Goal: Communication & Community: Ask a question

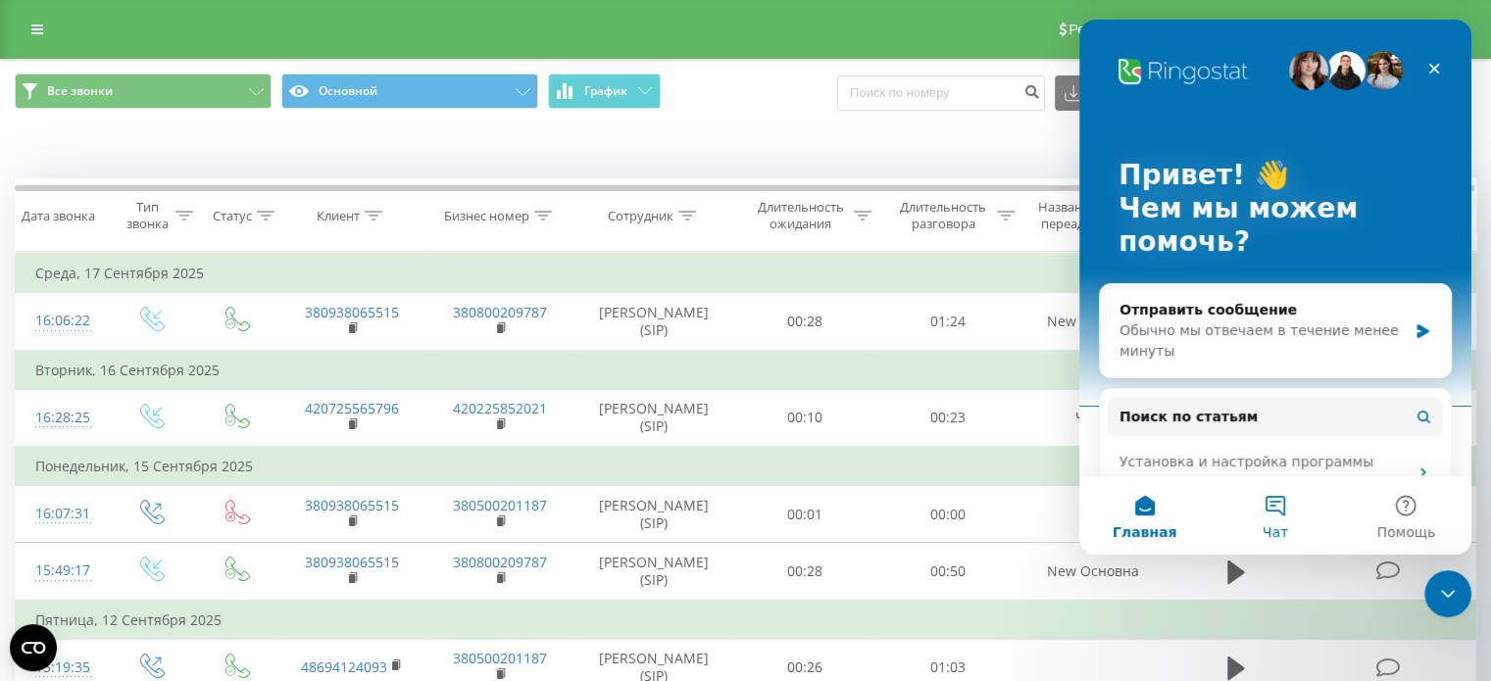
click at [1277, 504] on button "Чат" at bounding box center [1275, 515] width 130 height 78
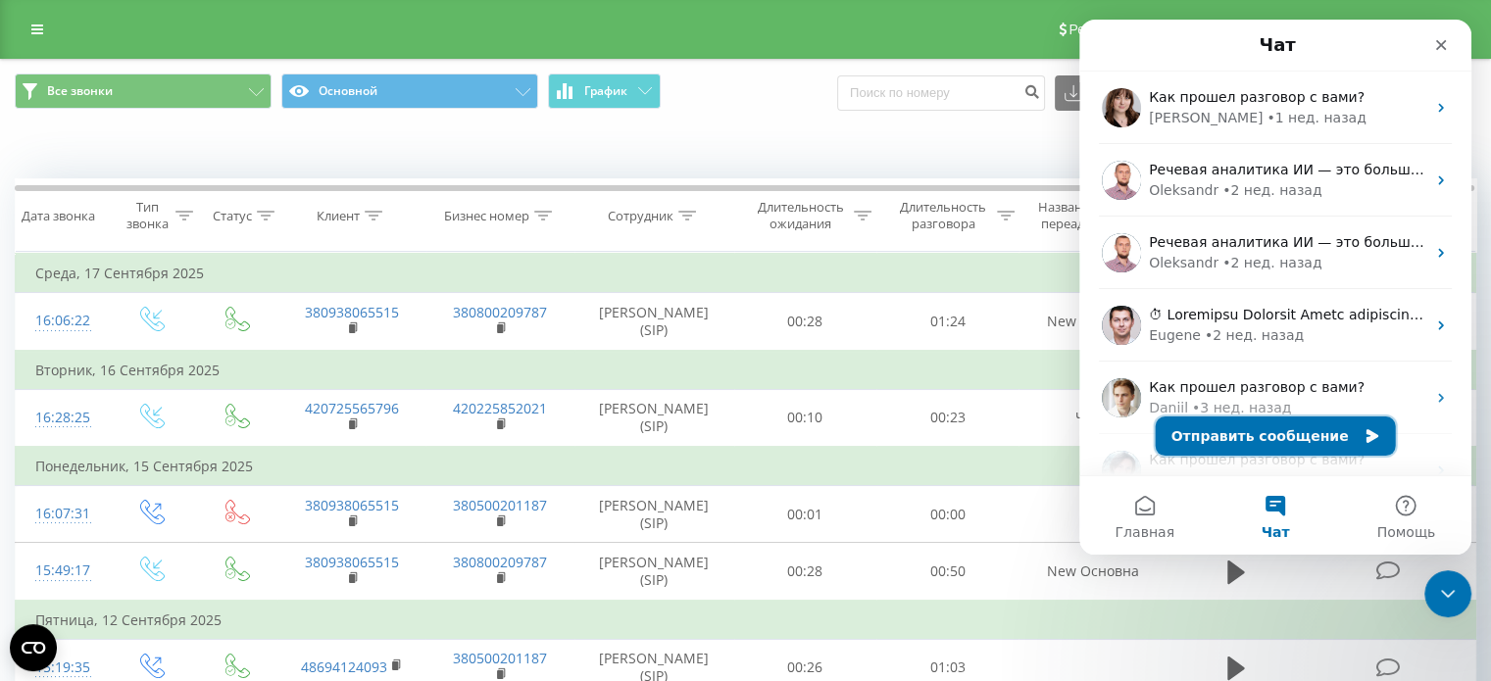
click at [1244, 440] on button "Отправить сообщение" at bounding box center [1276, 436] width 240 height 39
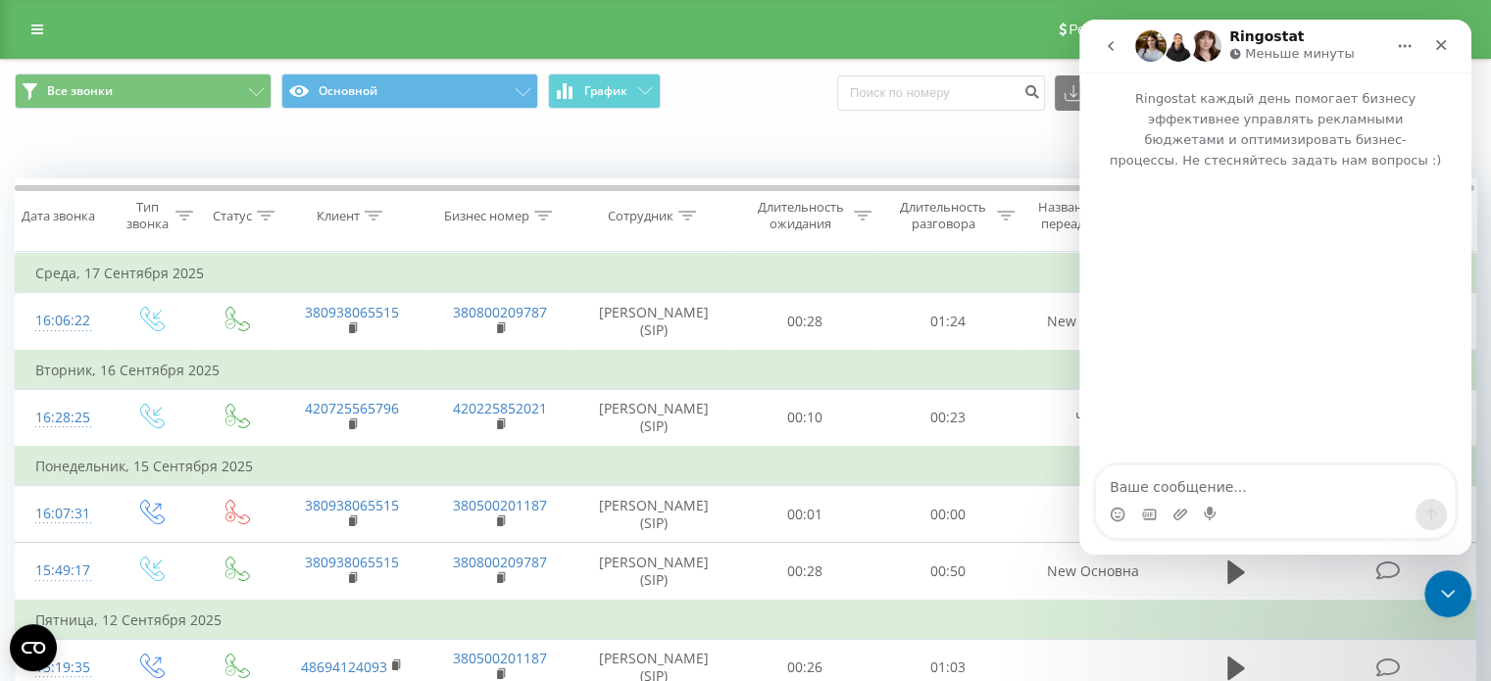
click at [1183, 487] on textarea "Ваше сообщение..." at bounding box center [1275, 482] width 359 height 33
type textarea "Добрыый день"
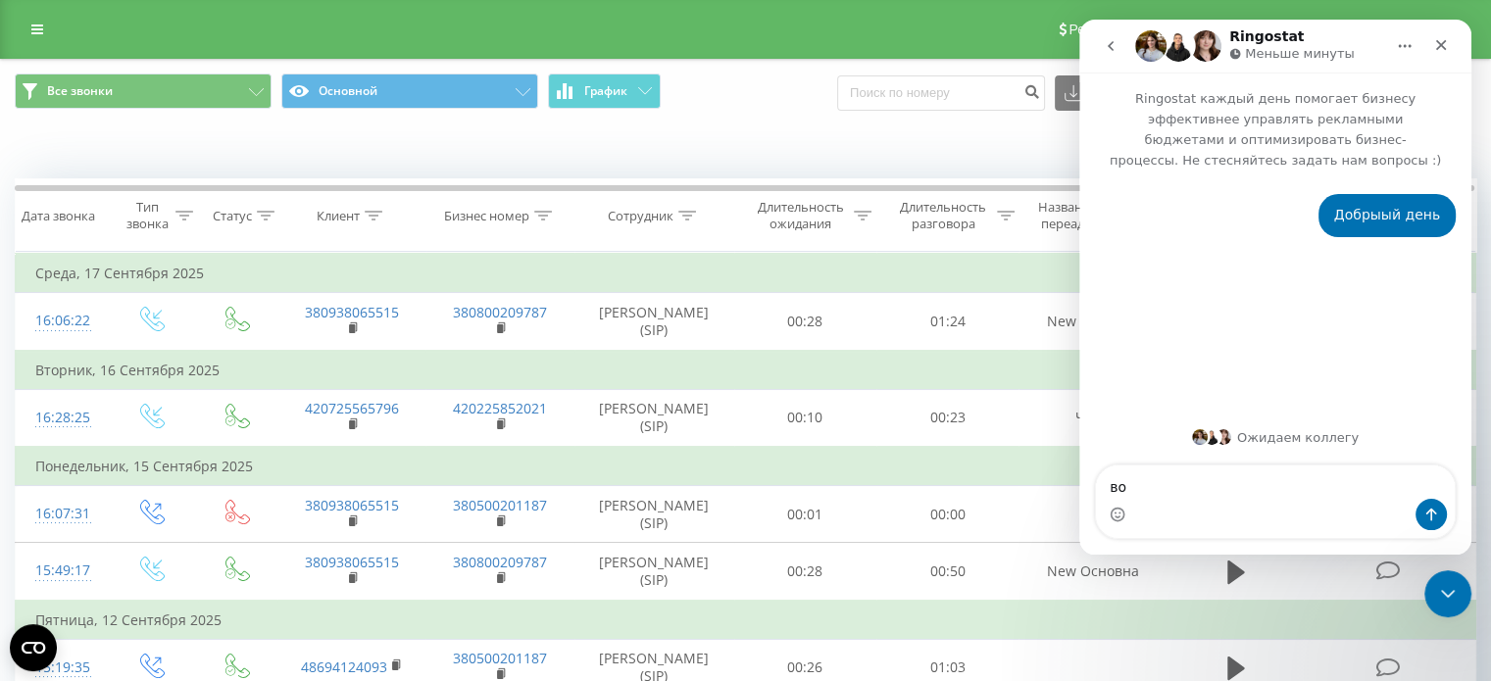
type textarea "в"
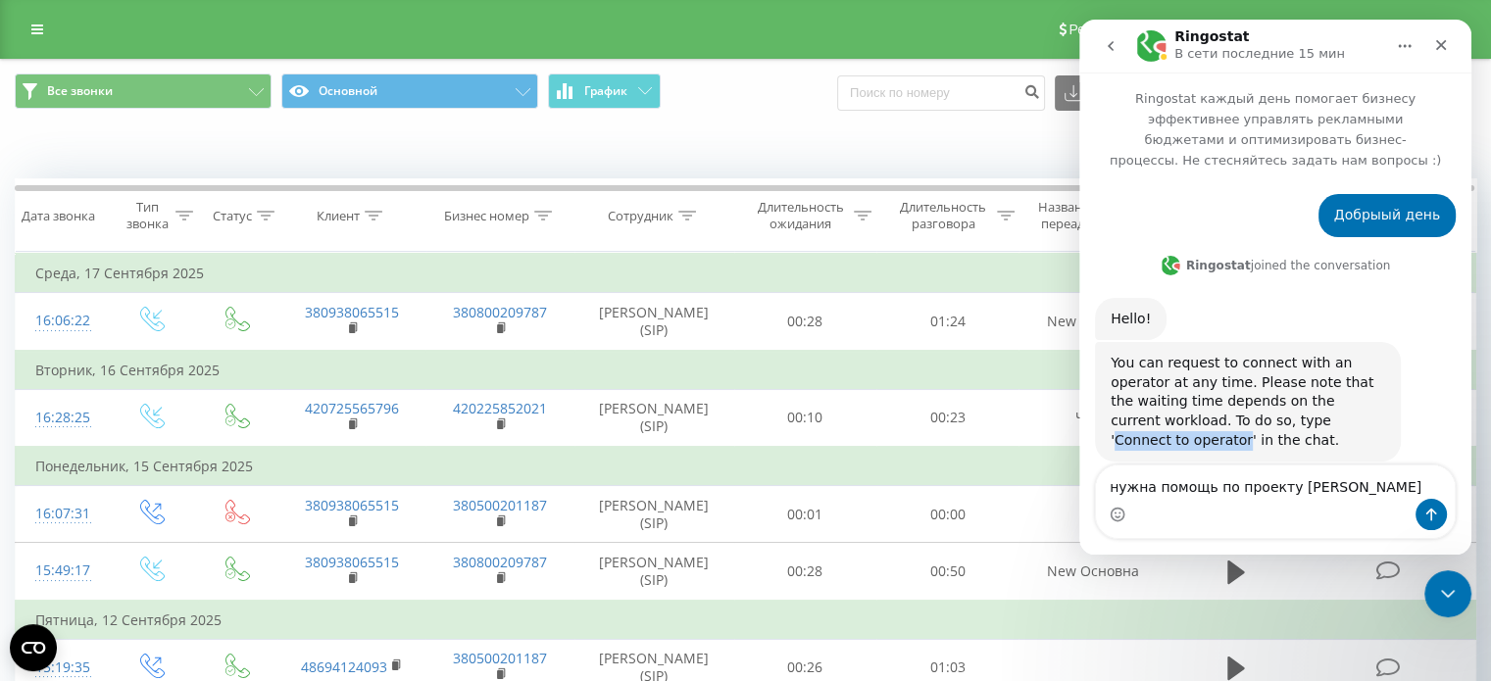
drag, startPoint x: 1146, startPoint y: 398, endPoint x: 1267, endPoint y: 407, distance: 120.9
click at [1267, 407] on div "You can request to connect with an operator at any time. Please note that the w…" at bounding box center [1248, 402] width 274 height 96
copy div "Connect to operator"
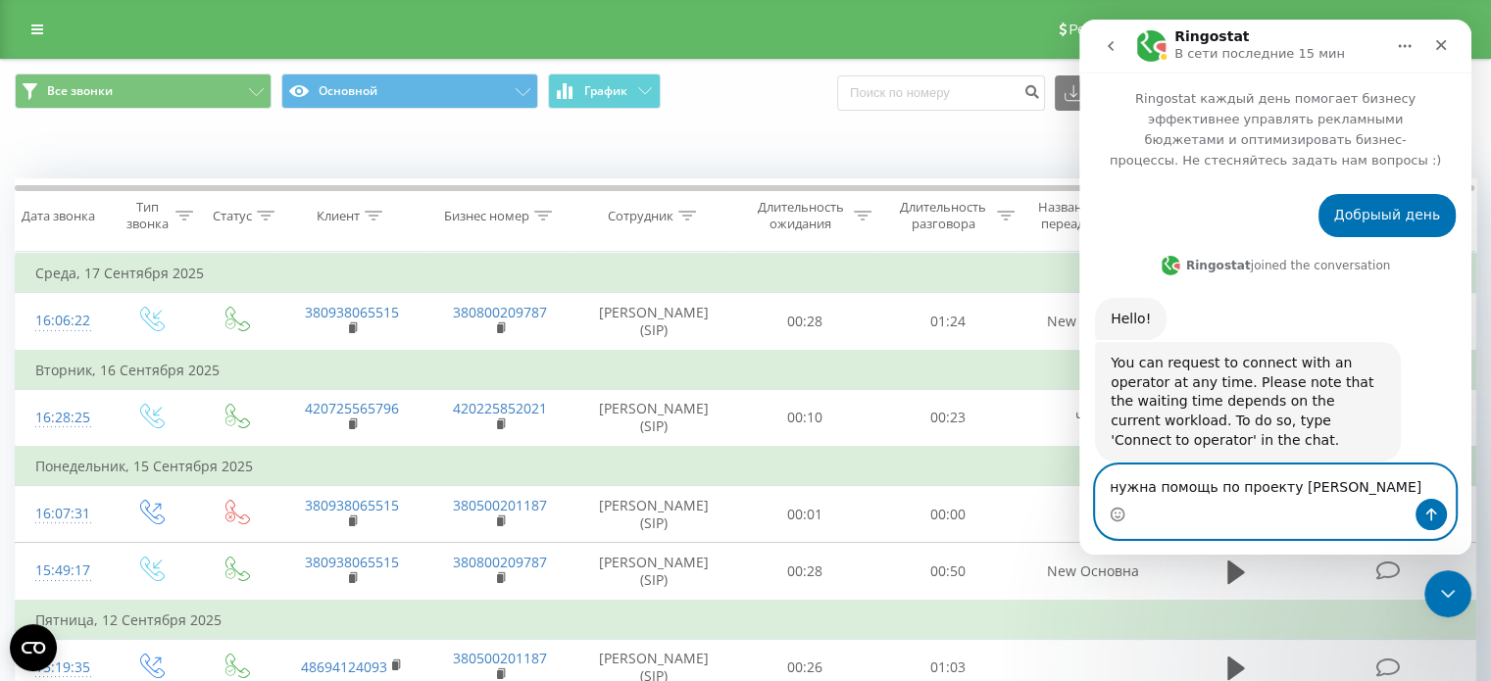
drag, startPoint x: 1321, startPoint y: 497, endPoint x: 1046, endPoint y: 481, distance: 275.9
click at [1079, 481] on html "Ringostat В сети последние 15 мин Ringostat каждый день помогает бизнесу эффект…" at bounding box center [1275, 287] width 392 height 535
paste textarea "Connect to operator"
type textarea "Connect to operator"
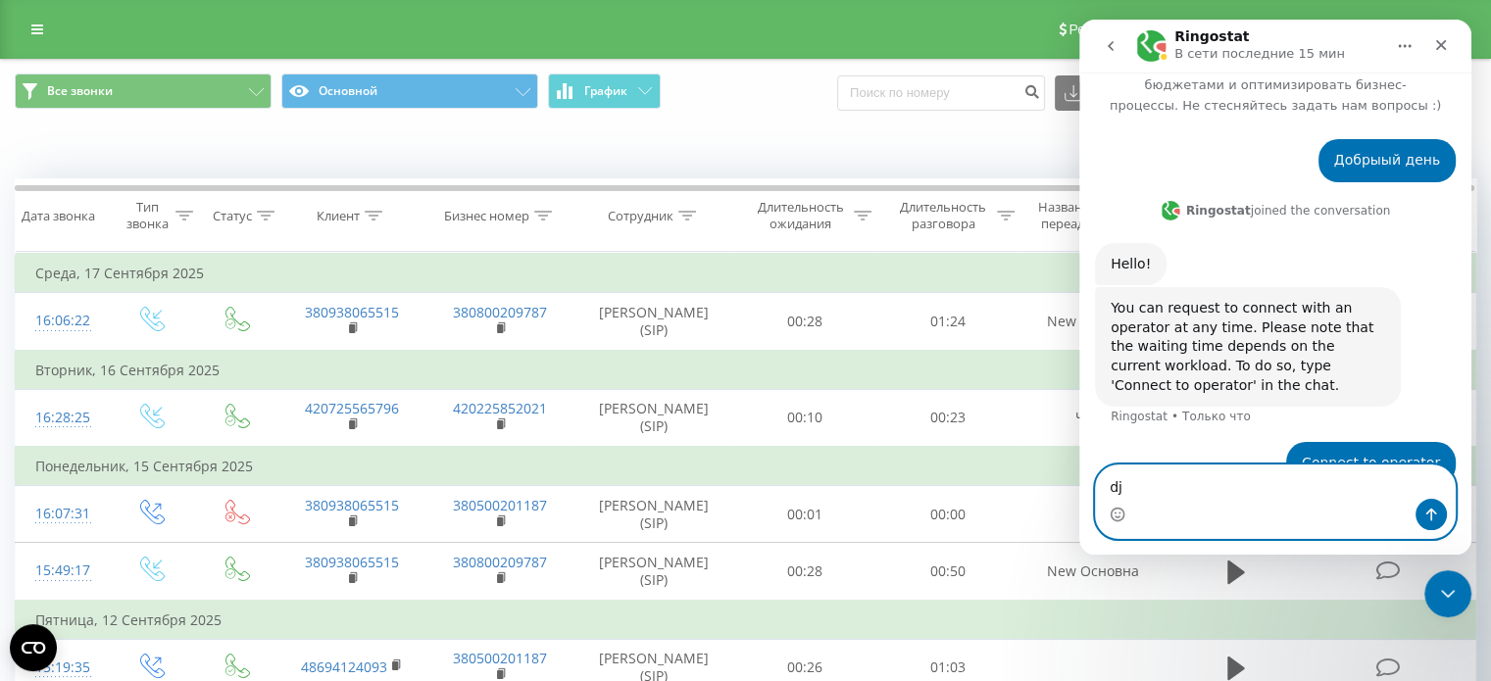
type textarea "d"
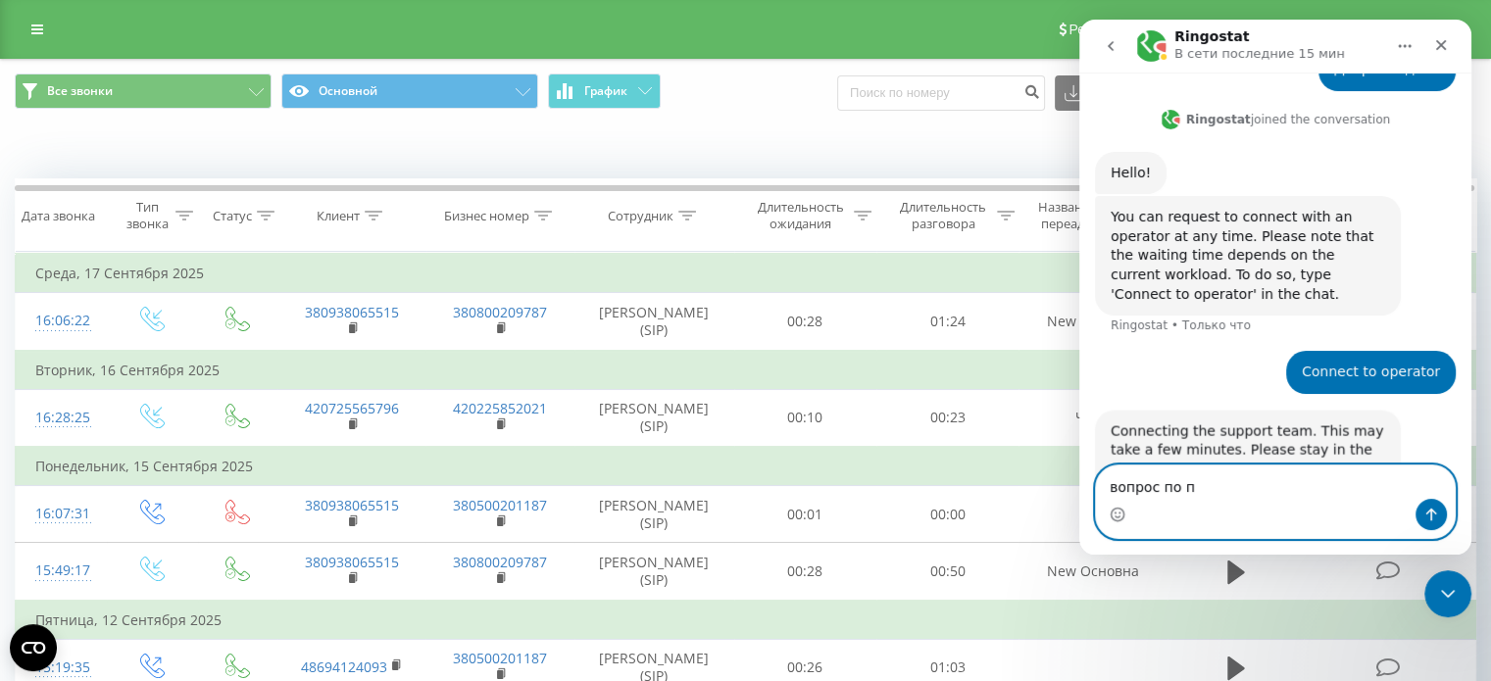
scroll to position [153, 0]
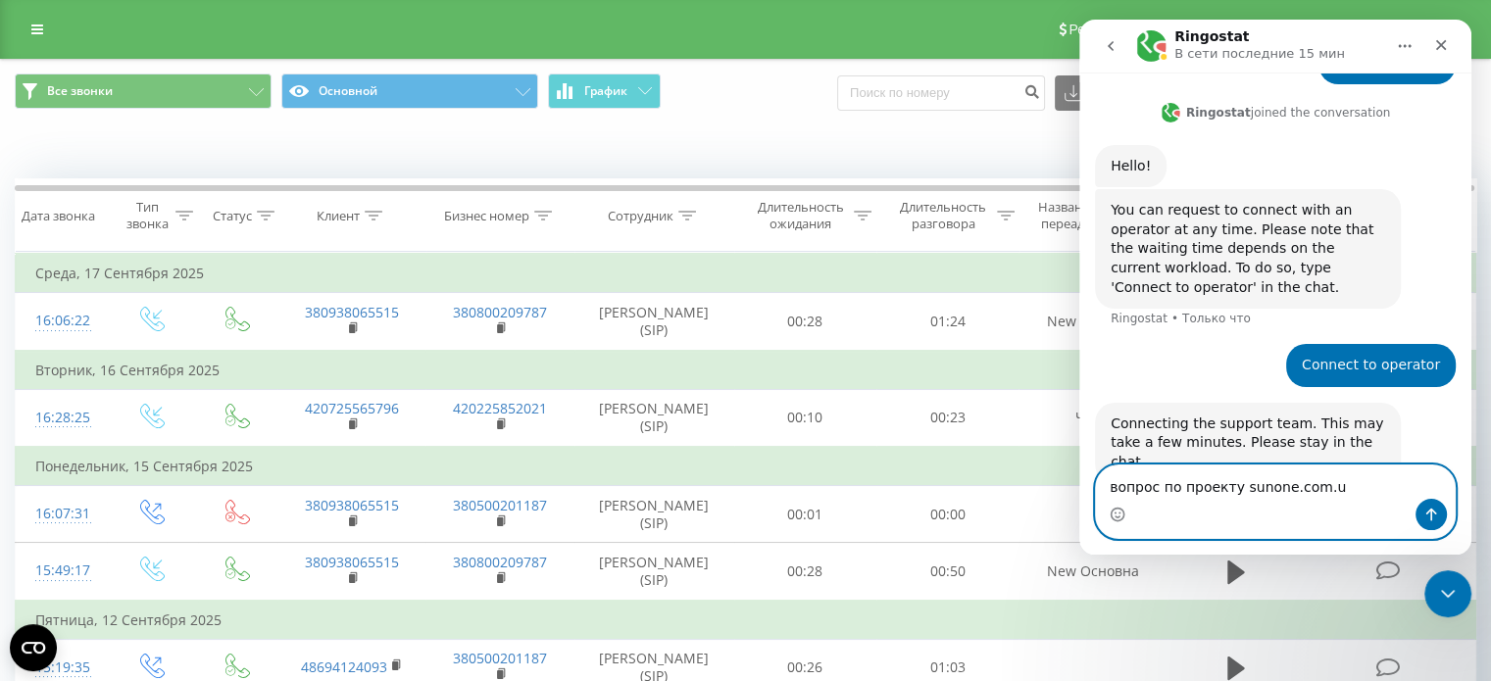
type textarea "вопрос по проекту [DOMAIN_NAME]"
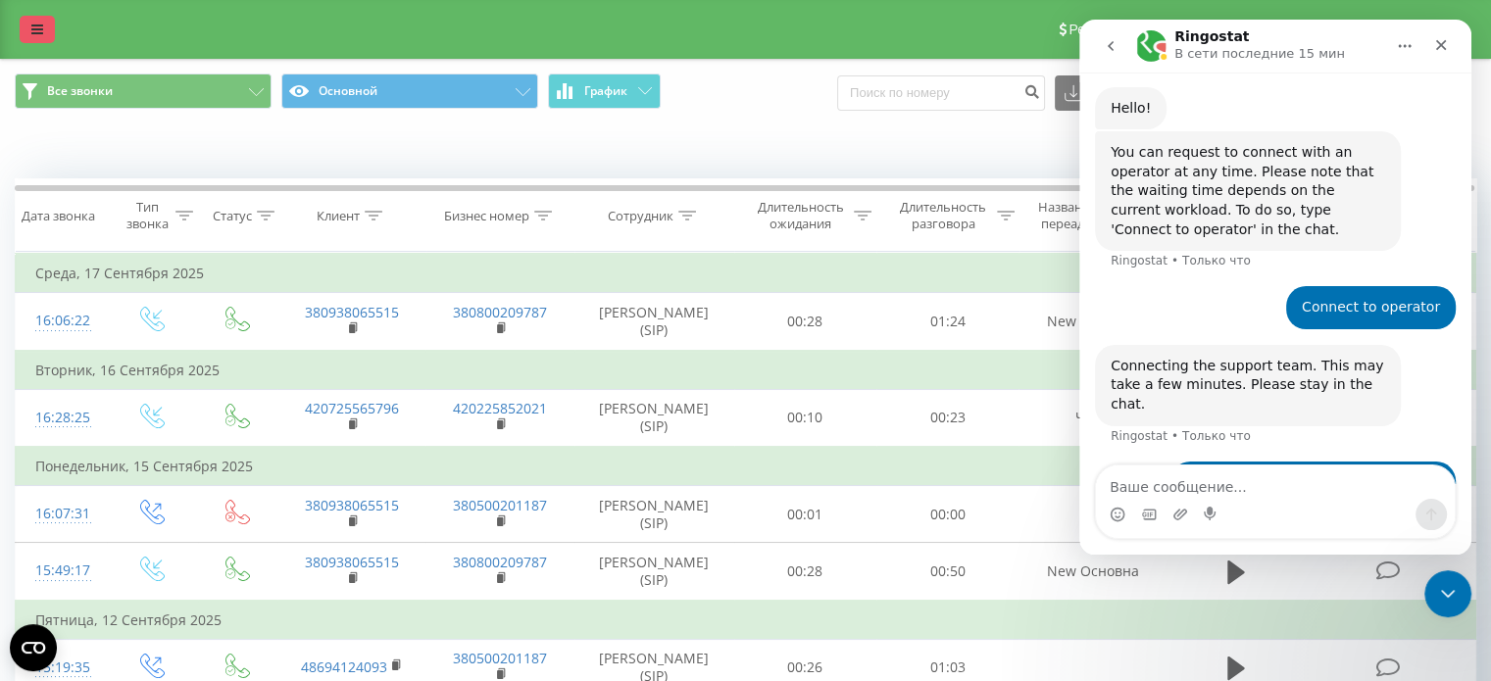
click at [40, 28] on icon at bounding box center [37, 30] width 12 height 14
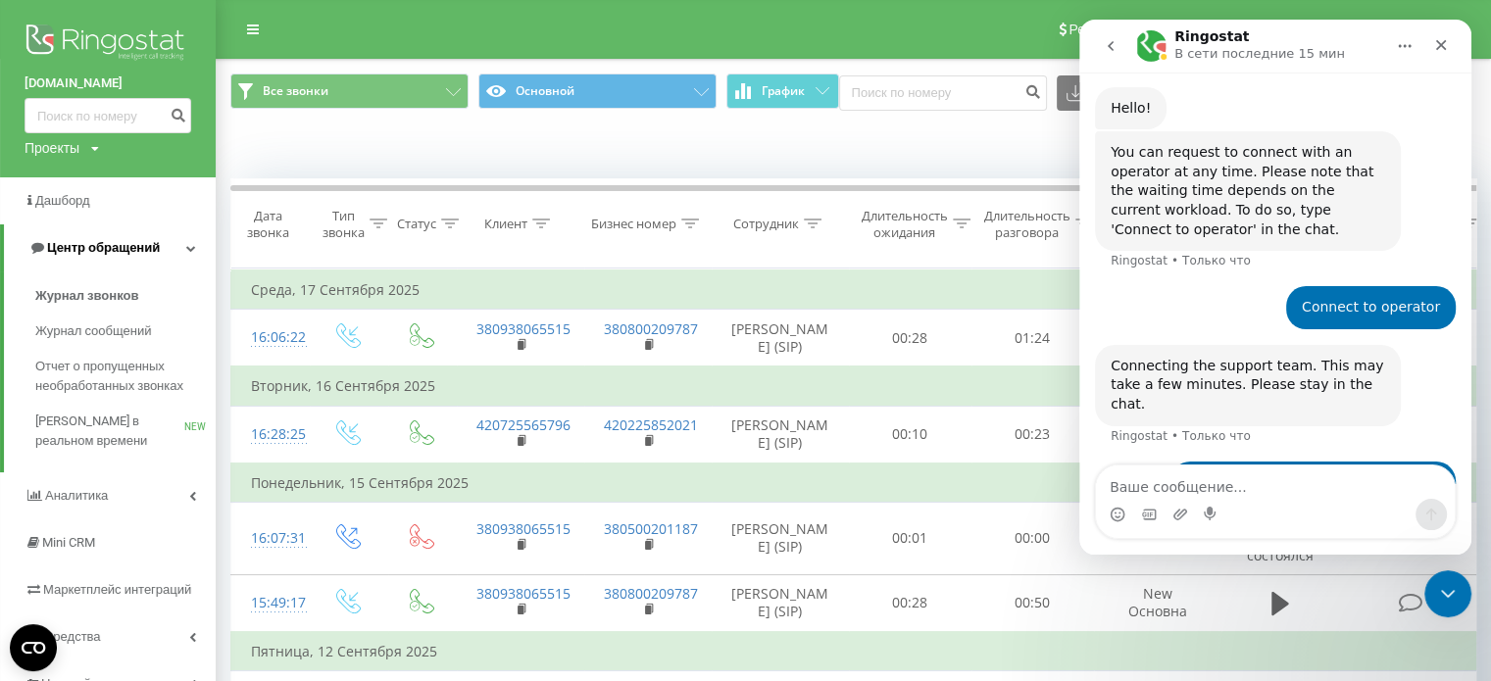
click at [129, 251] on span "Центр обращений" at bounding box center [103, 247] width 113 height 15
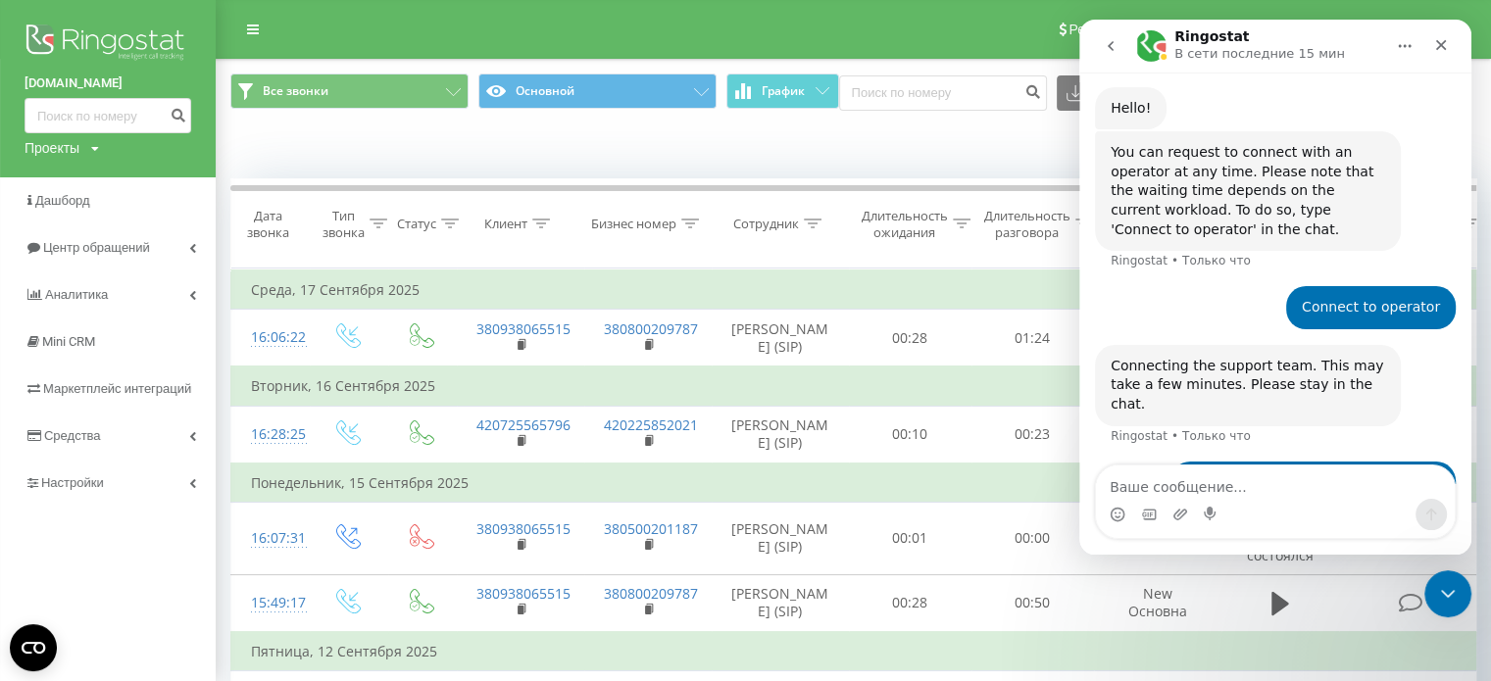
click at [84, 148] on div "Проекты itsmartheads.com facility.fillin.ua sunone.com.ua smarthr.kz smart-hr.c…" at bounding box center [62, 148] width 75 height 20
click at [106, 42] on img at bounding box center [108, 44] width 167 height 49
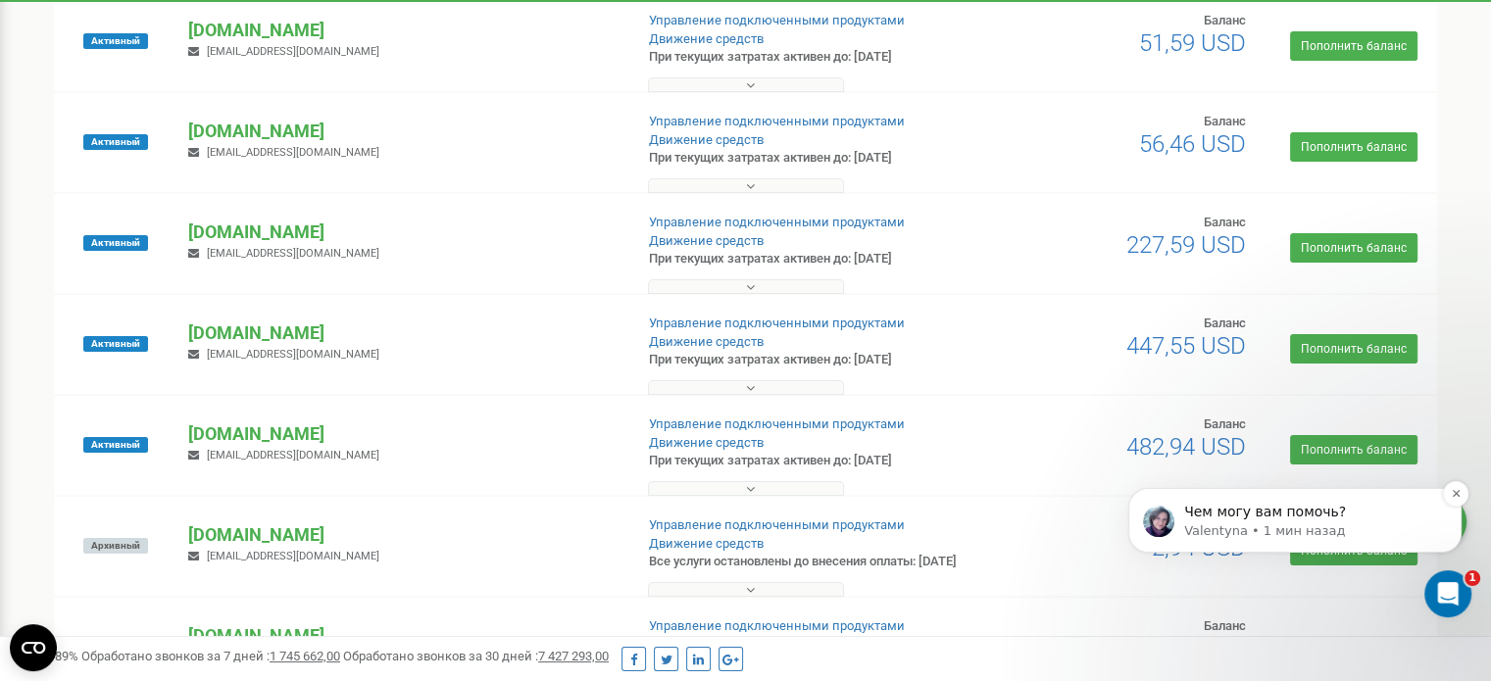
click at [1309, 507] on p "Чем могу вам помочь?" at bounding box center [1310, 513] width 253 height 20
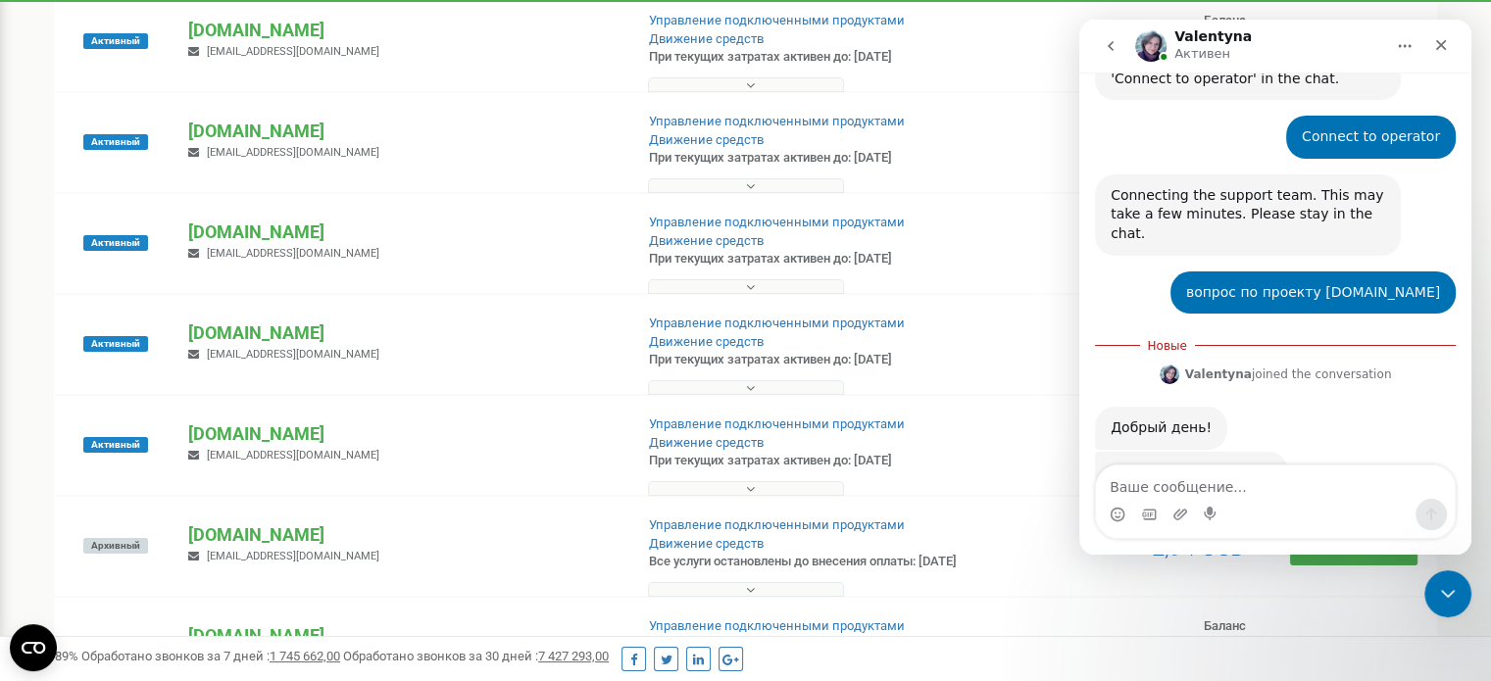
scroll to position [372, 0]
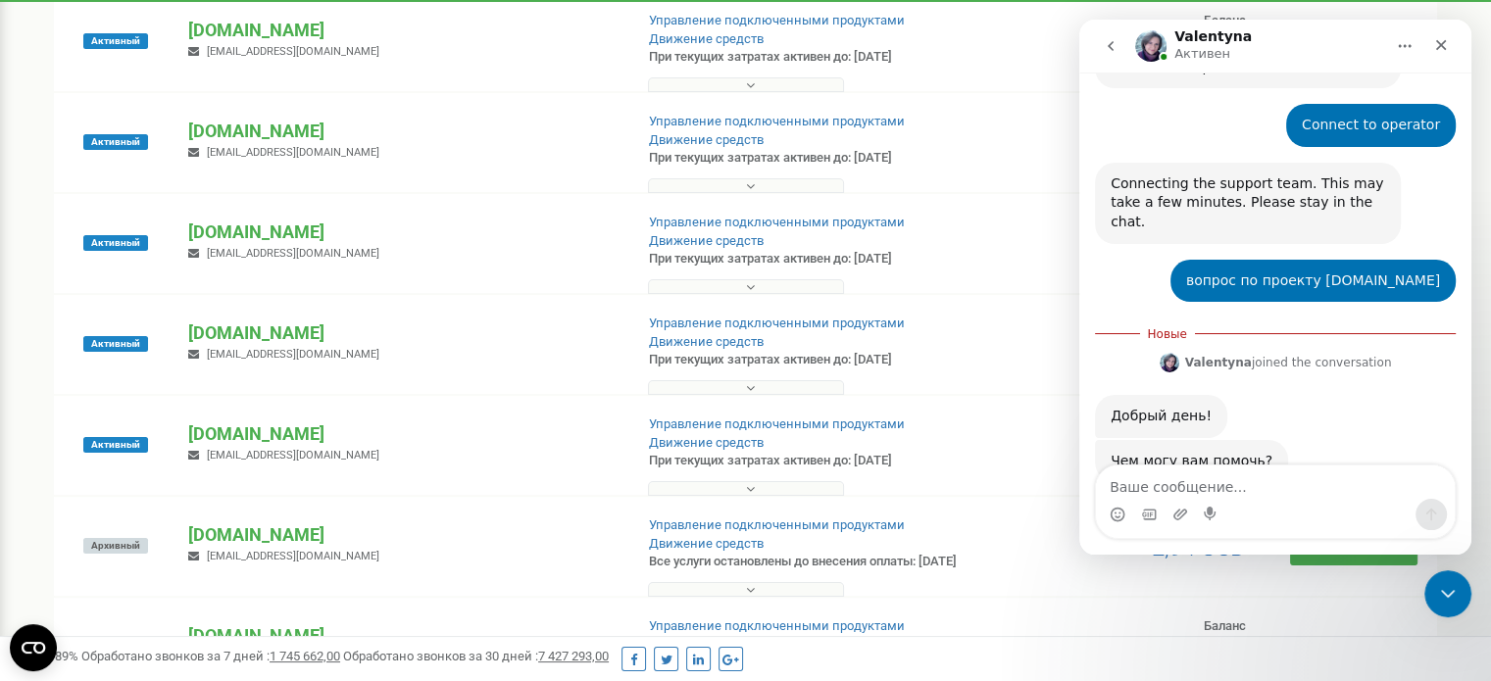
click at [1201, 481] on textarea "Ваше сообщение..." at bounding box center [1275, 482] width 359 height 33
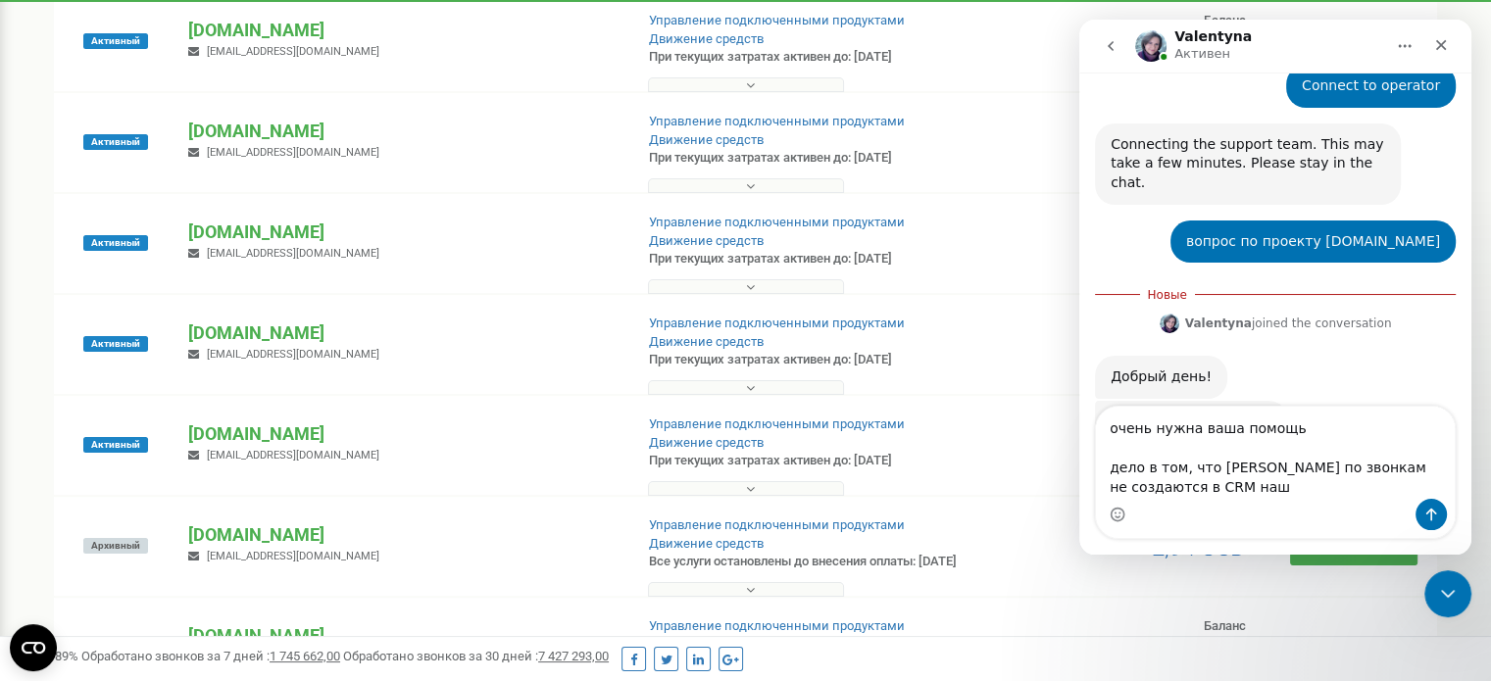
scroll to position [430, 0]
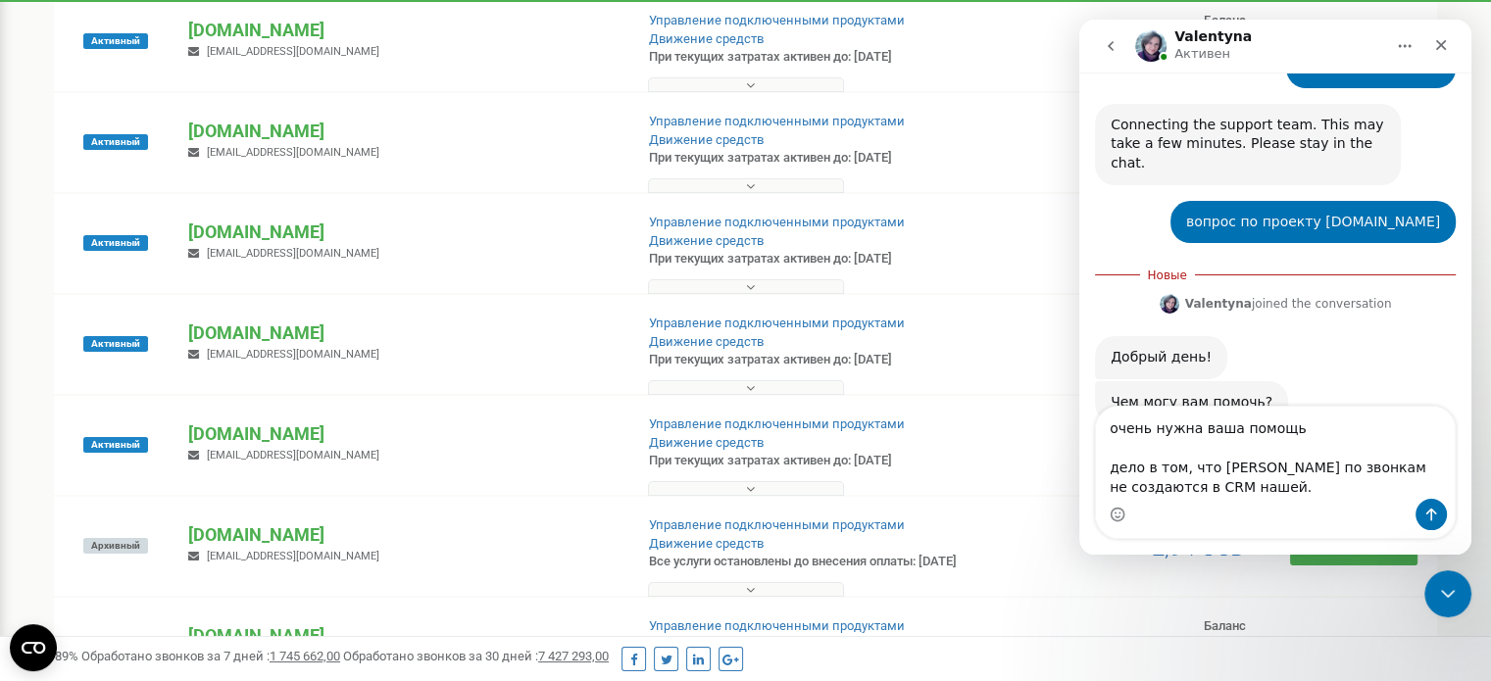
click at [1229, 473] on textarea "очень нужна ваша помощь дело в том, что [PERSON_NAME] по звонкам не создаются в…" at bounding box center [1275, 453] width 359 height 92
click at [1209, 490] on textarea "очень нужна ваша помощь дело в том, что лиды по звонкам не создаются в CRM наше…" at bounding box center [1275, 453] width 359 height 92
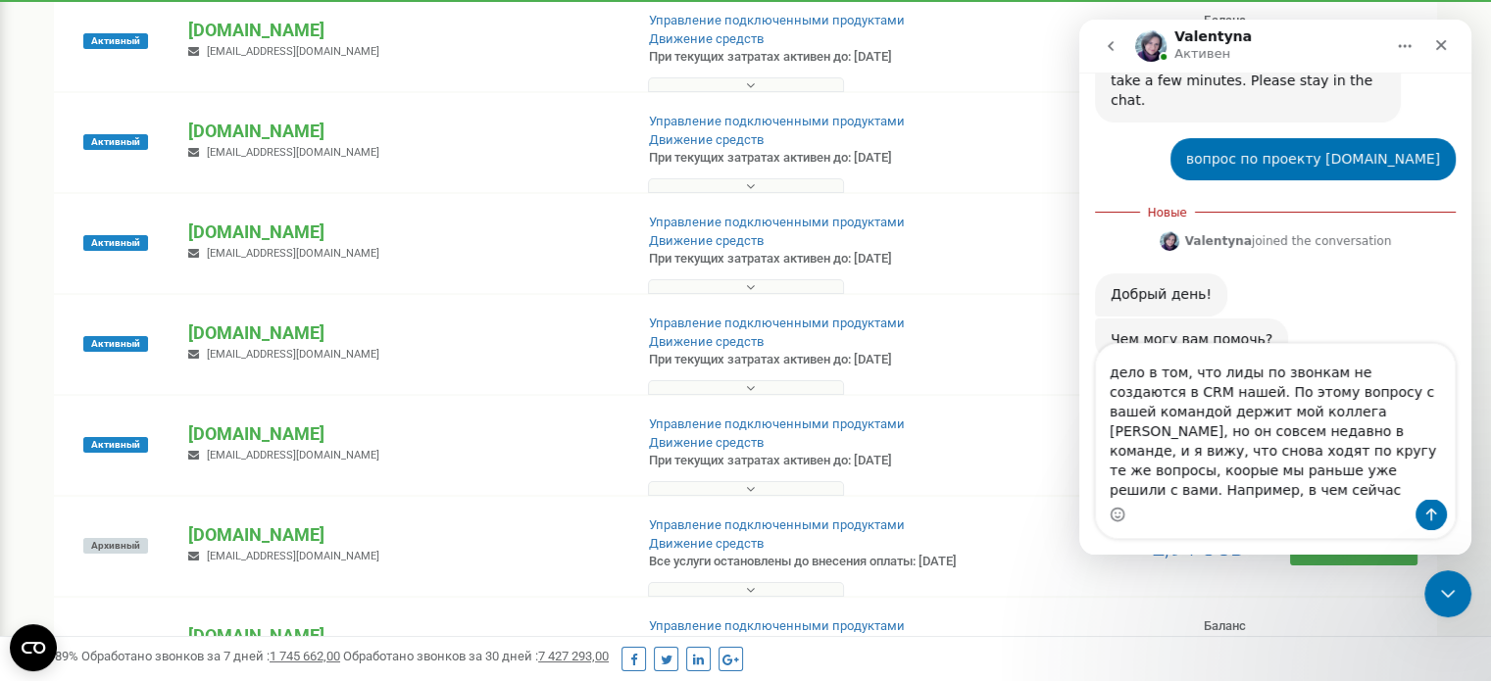
scroll to position [52, 0]
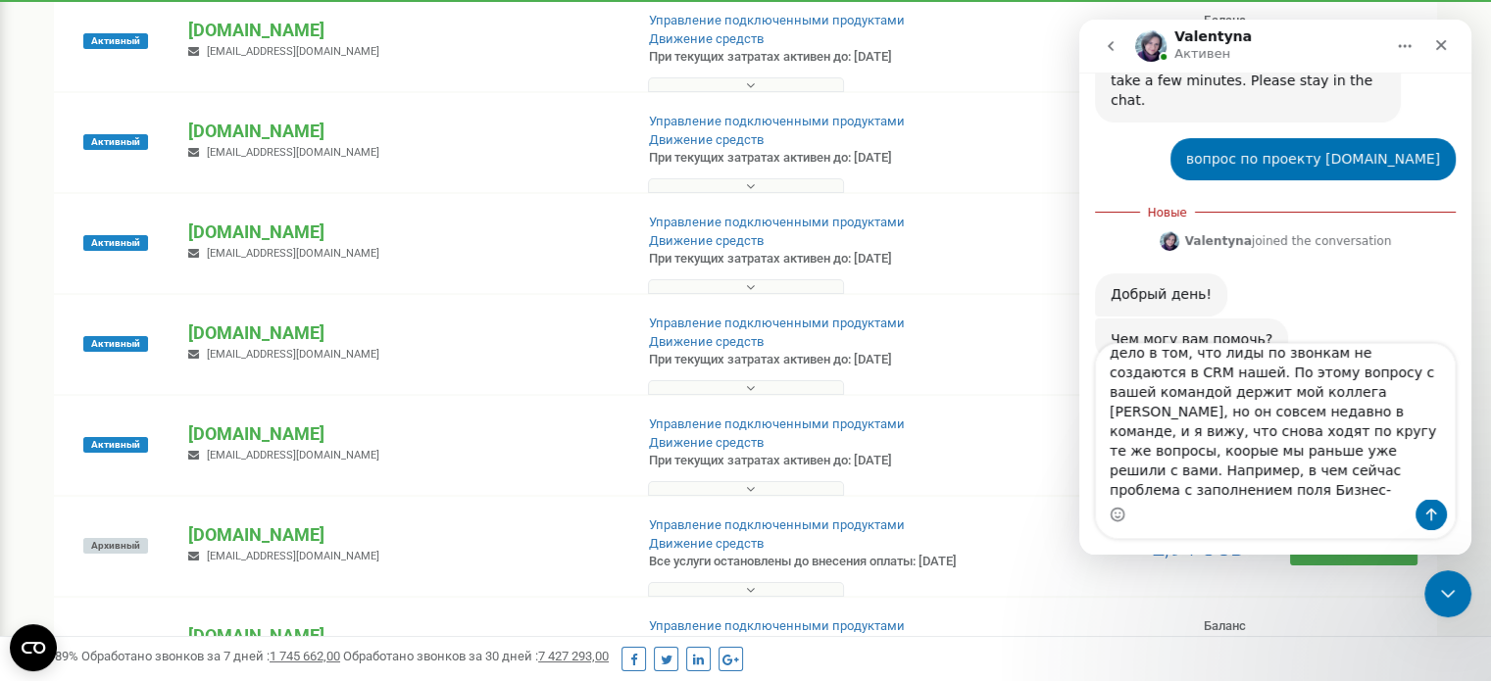
click at [1263, 438] on textarea "очень нужна ваша помощь дело в том, что лиды по звонкам не создаются в CRM наше…" at bounding box center [1275, 421] width 359 height 155
type textarea "очень нужна ваша помощь дело в том, что лиды по звонкам не создаются в CRM наше…"
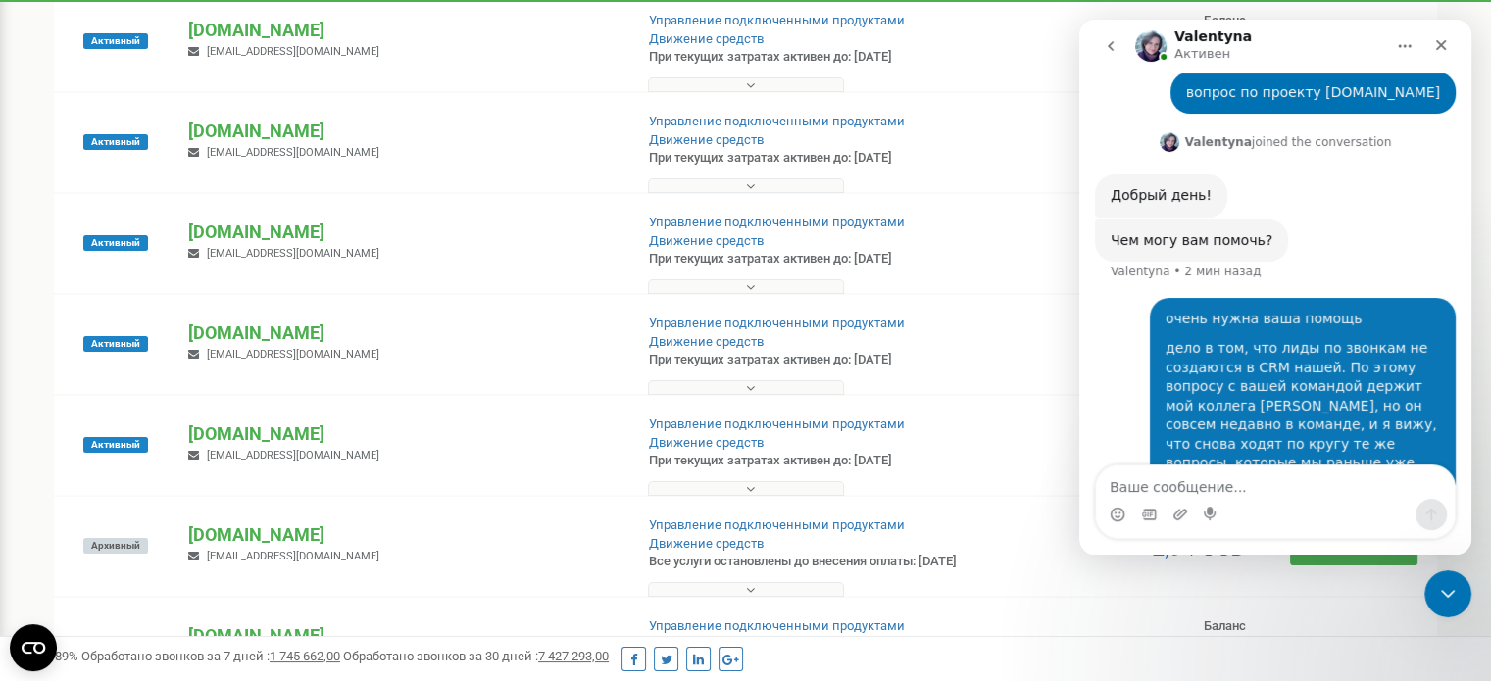
scroll to position [561, 0]
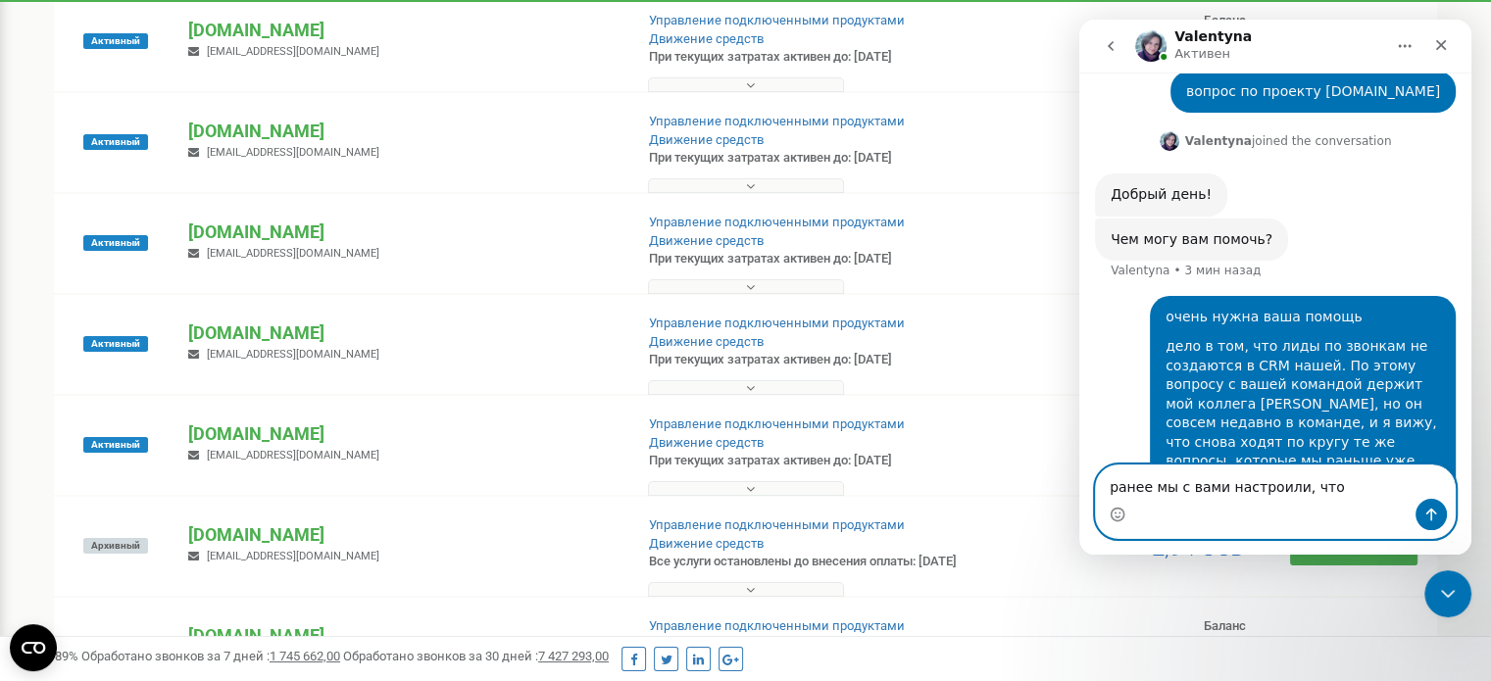
paste textarea "что если сайт = [DOMAIN_NAME], то БН = Sun One"
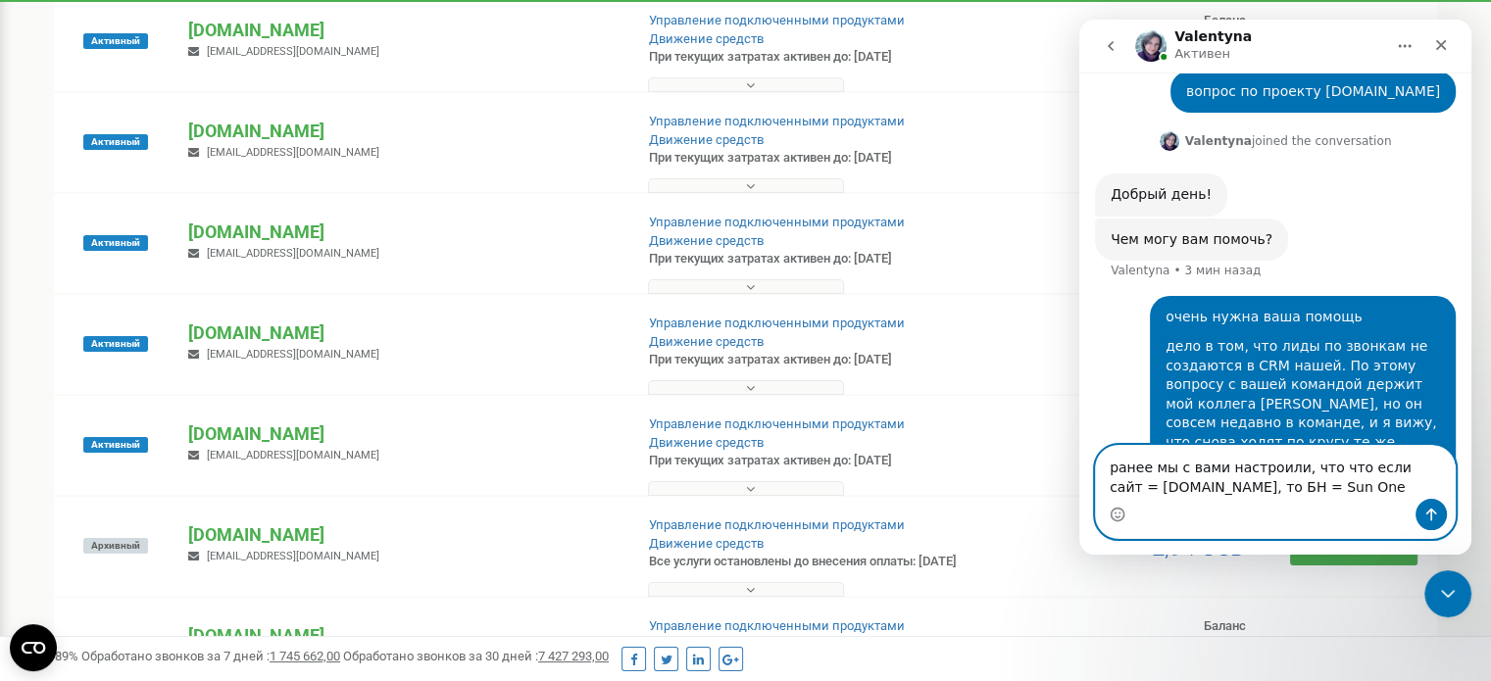
scroll to position [580, 0]
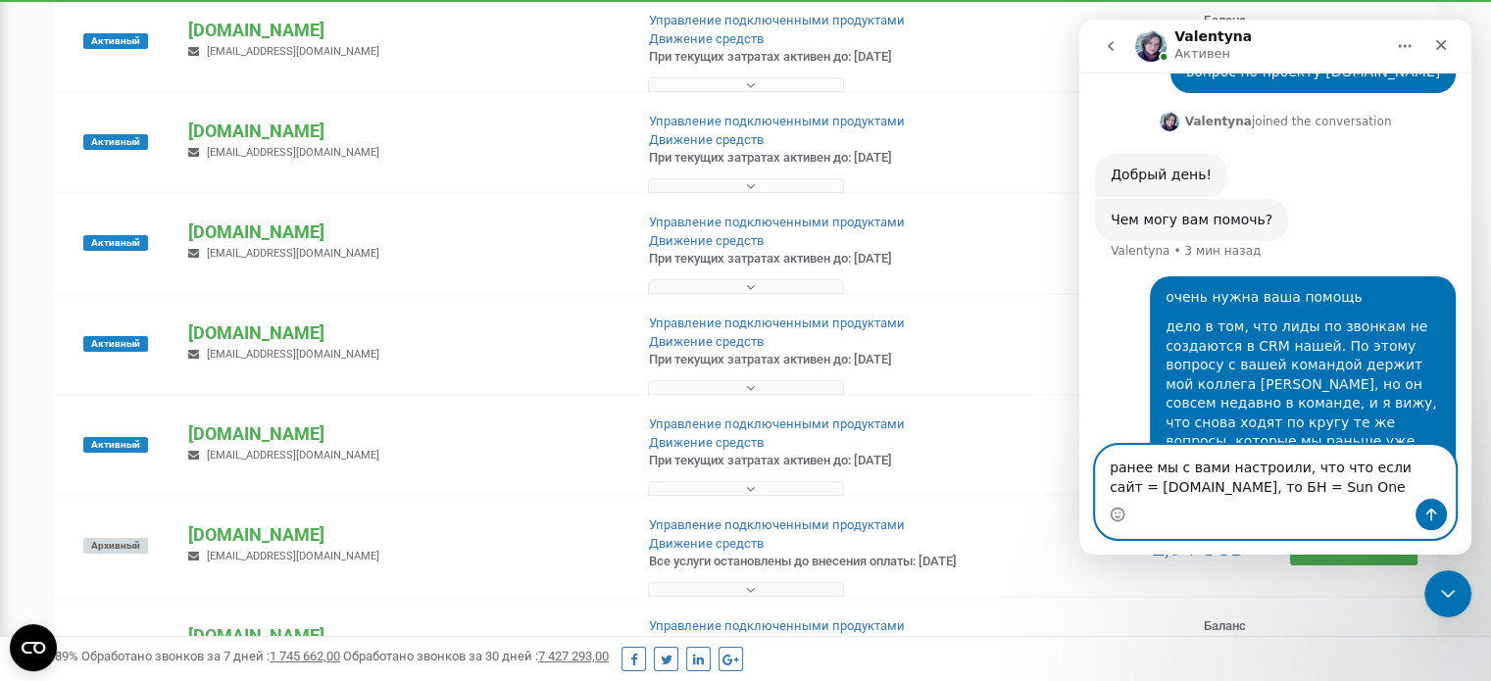
click at [1320, 473] on textarea "ранее мы с вами настроили, что что если сайт = [DOMAIN_NAME], то БН = Sun One" at bounding box center [1275, 472] width 359 height 53
type textarea "ранее мы с вами настроили, что если сайт = [DOMAIN_NAME], то БН = Sun One"
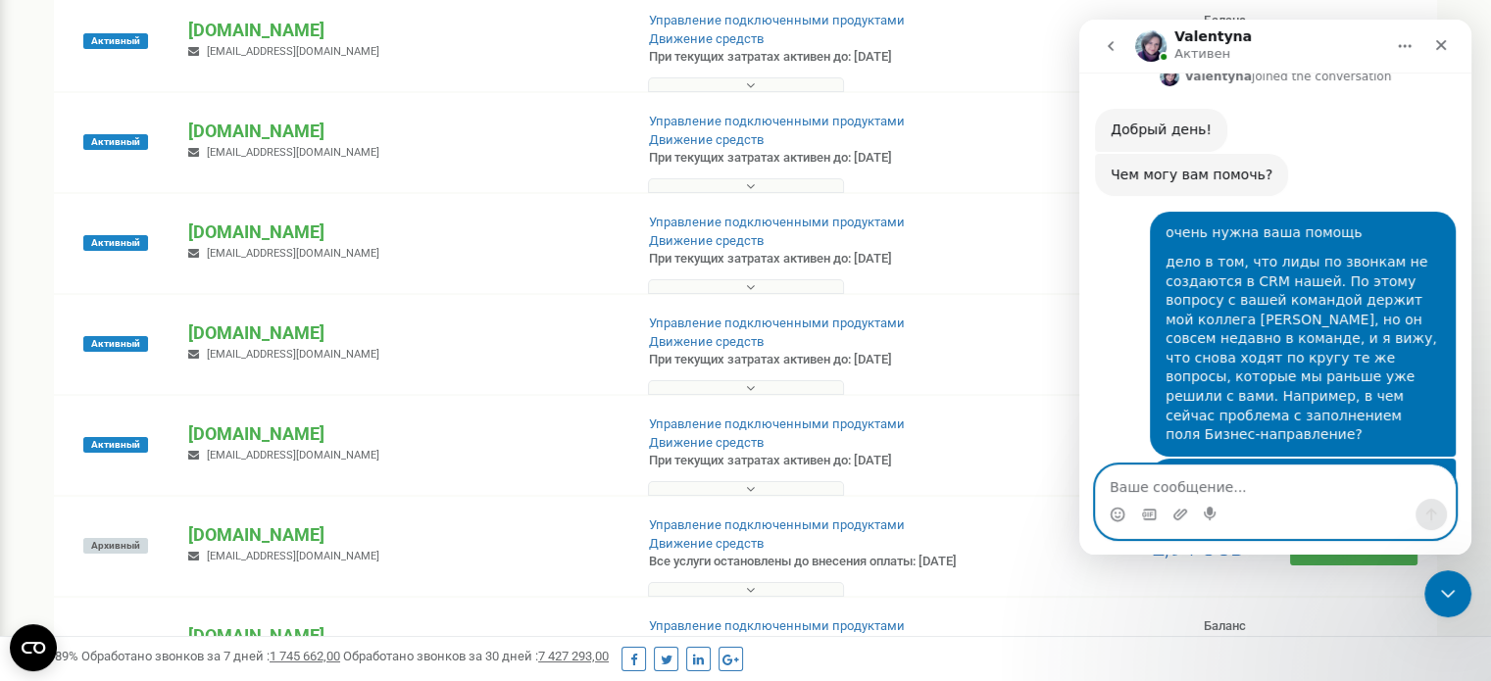
scroll to position [786, 0]
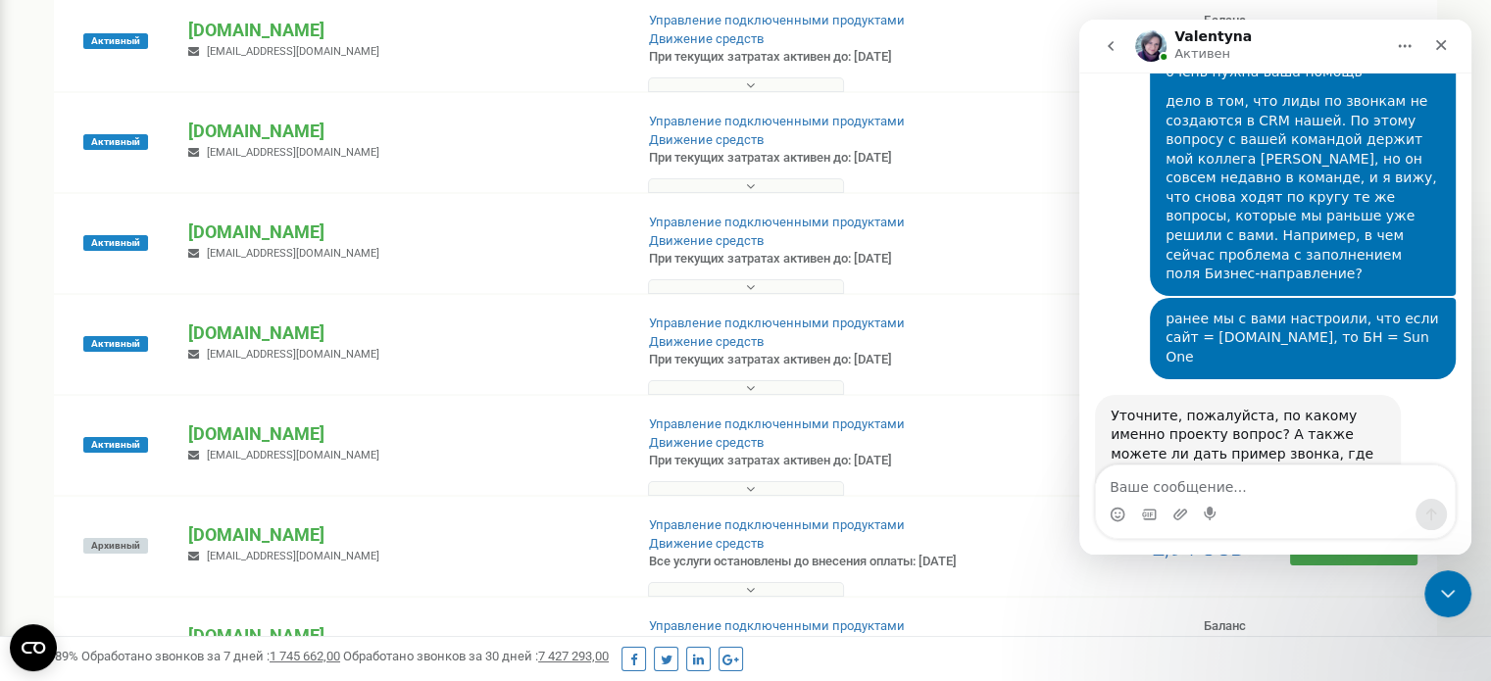
drag, startPoint x: 1109, startPoint y: 397, endPoint x: 1252, endPoint y: 389, distance: 143.3
click at [1252, 517] on div "Проект [DOMAIN_NAME]? [GEOGRAPHIC_DATA] • 19 мин назад" at bounding box center [1200, 538] width 210 height 43
copy div "Проект [DOMAIN_NAME]"
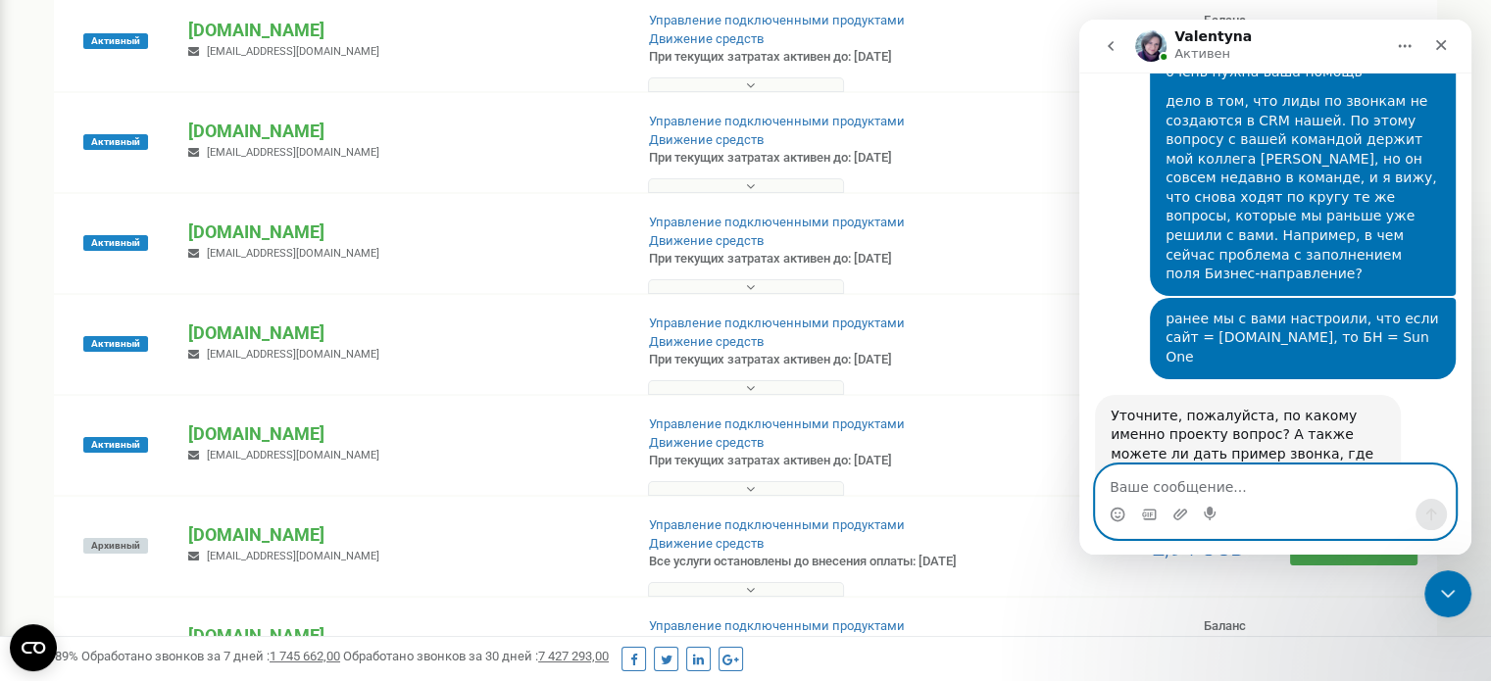
click at [1110, 480] on textarea "Ваше сообщение..." at bounding box center [1275, 482] width 359 height 33
paste textarea "Проект [DOMAIN_NAME]"
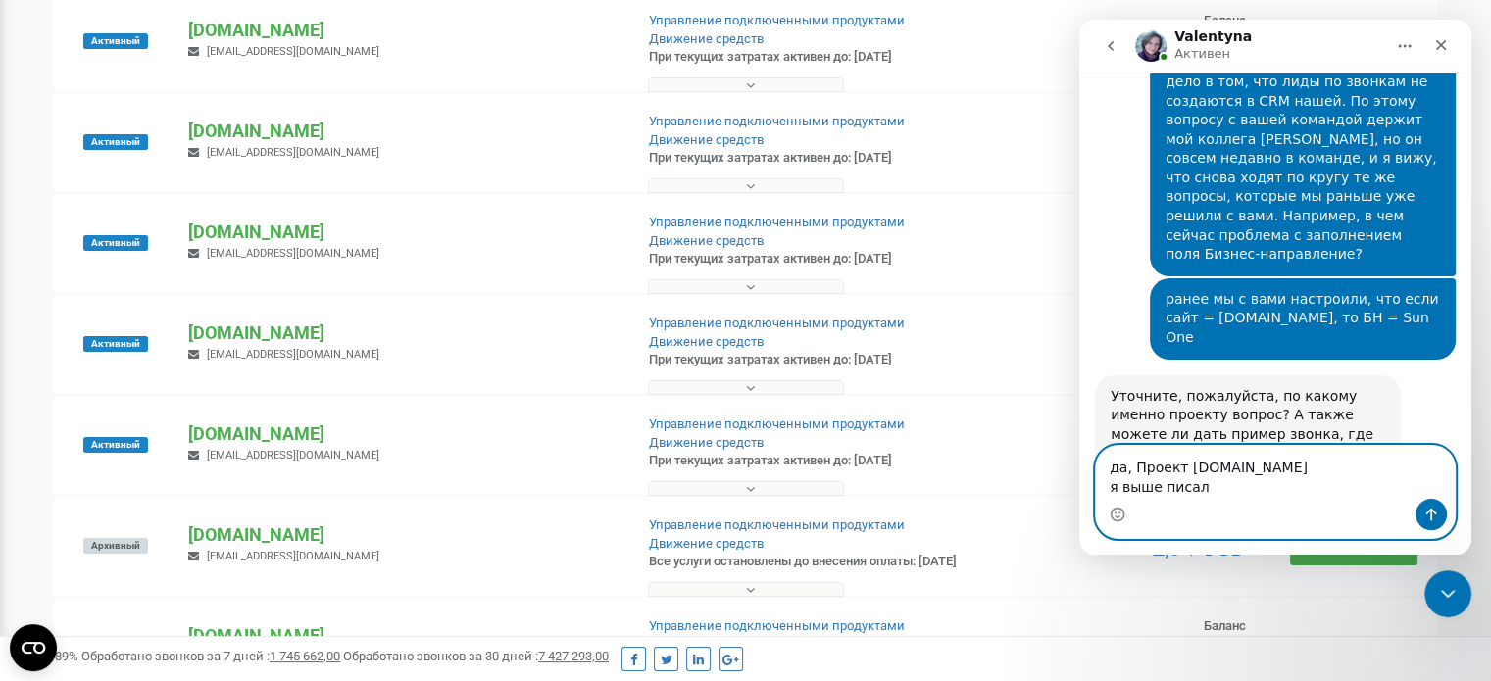
type textarea "да, Проект [DOMAIN_NAME] я выше писала"
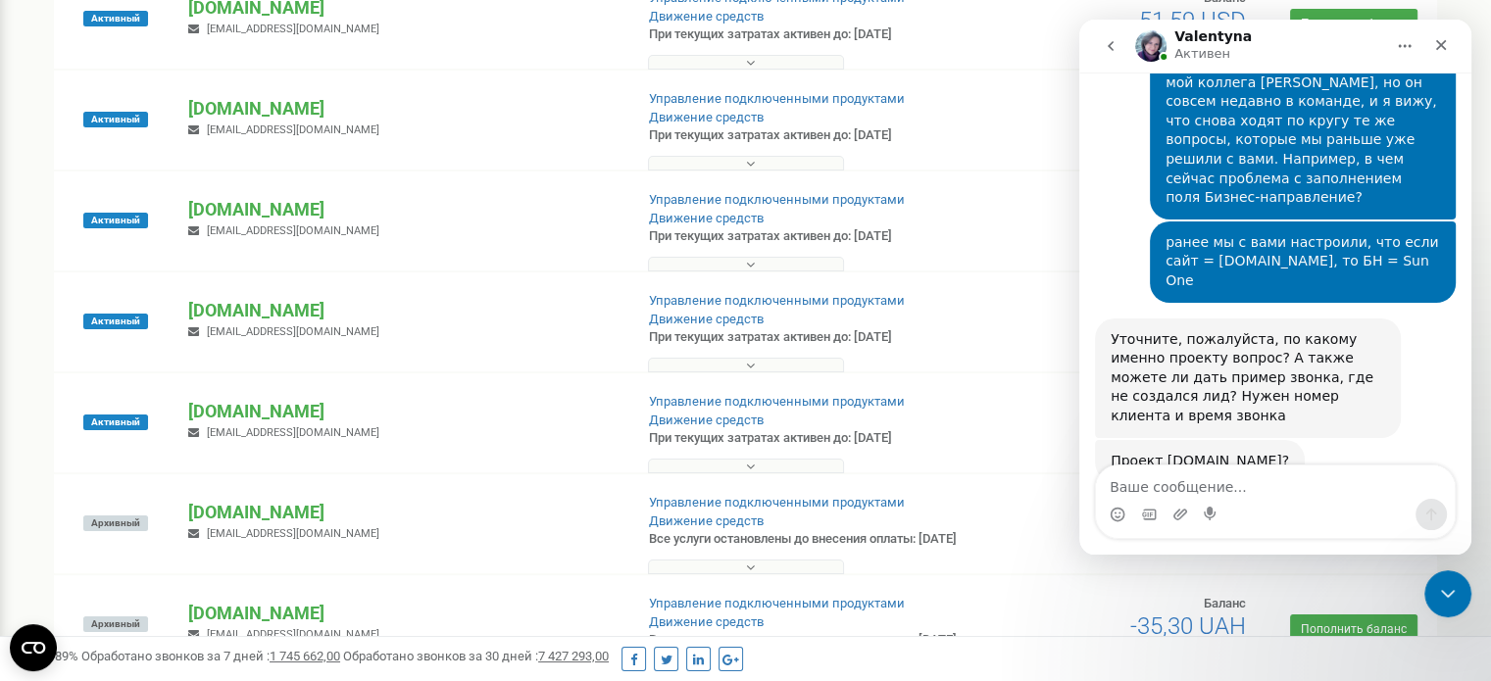
scroll to position [261, 0]
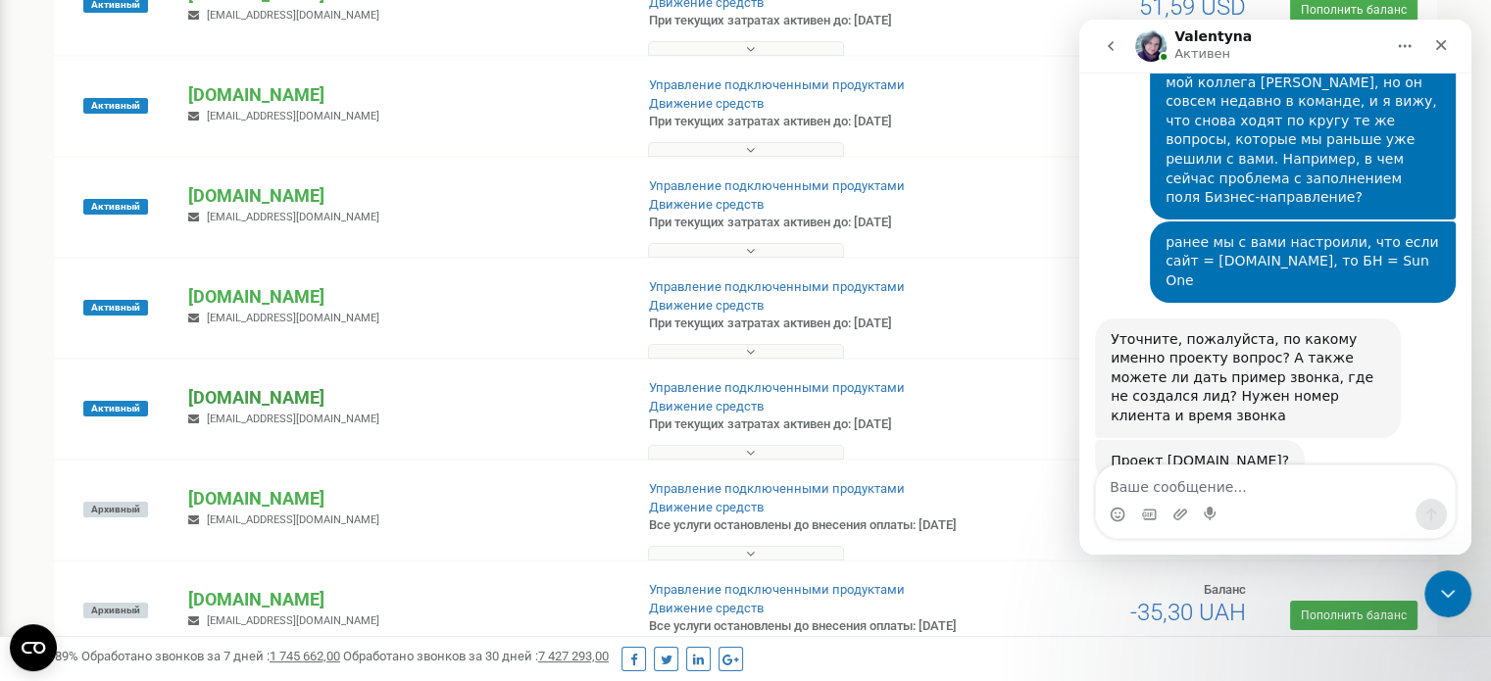
click at [255, 394] on p "[DOMAIN_NAME]" at bounding box center [402, 397] width 428 height 25
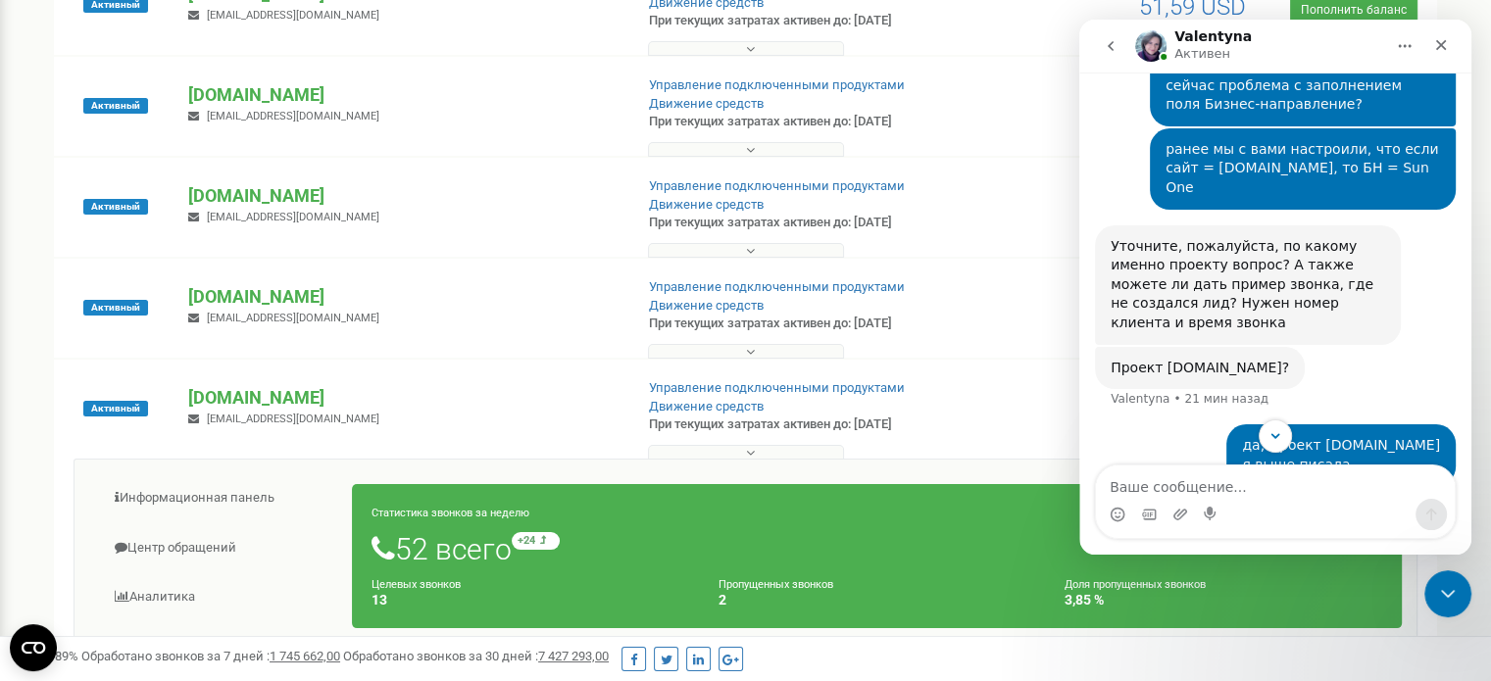
scroll to position [980, 0]
